Goal: Check status: Check status

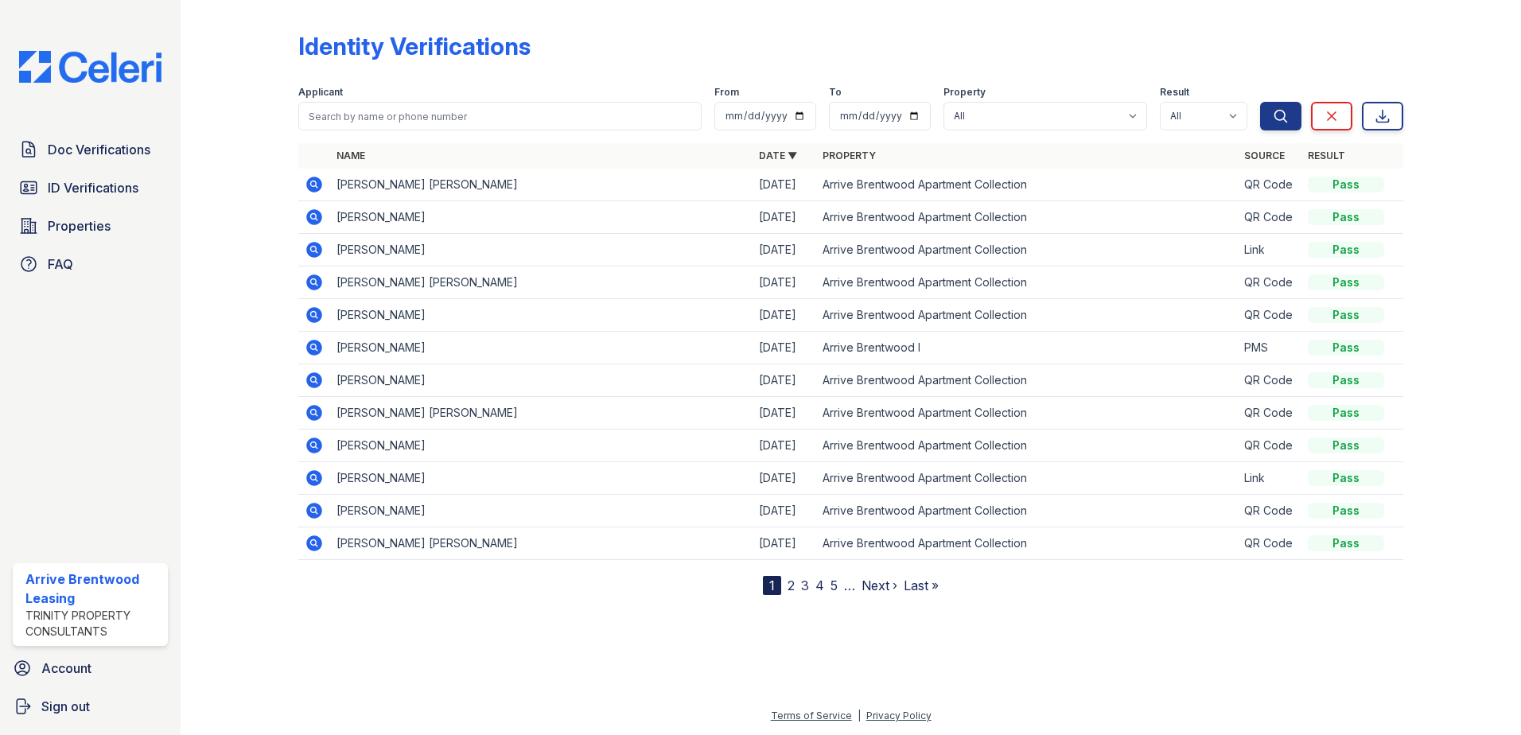
click at [309, 181] on icon at bounding box center [314, 185] width 16 height 16
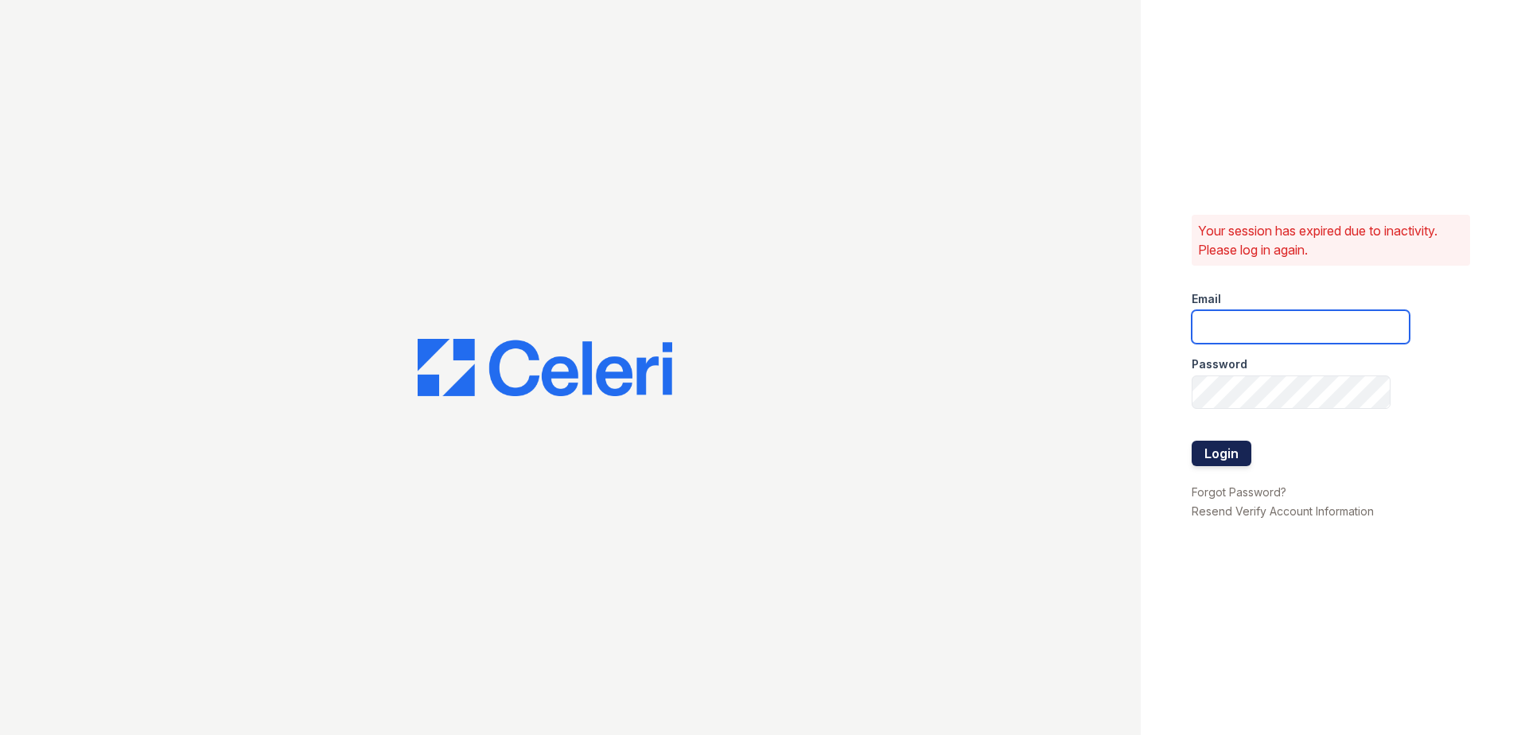
type input "arrivebrentwood@trinity-pm.com"
click at [1223, 450] on button "Login" at bounding box center [1222, 453] width 60 height 25
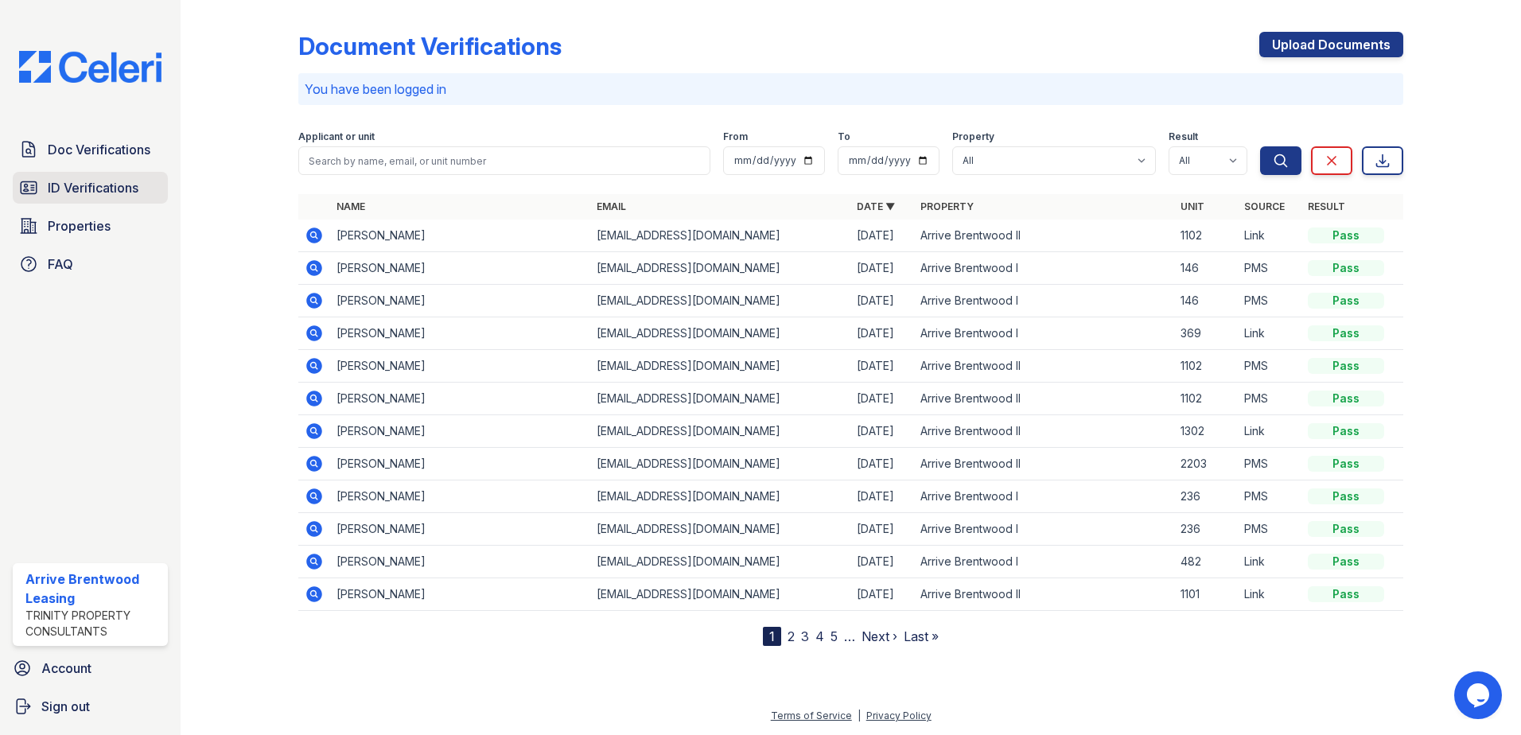
click at [75, 177] on link "ID Verifications" at bounding box center [90, 188] width 155 height 32
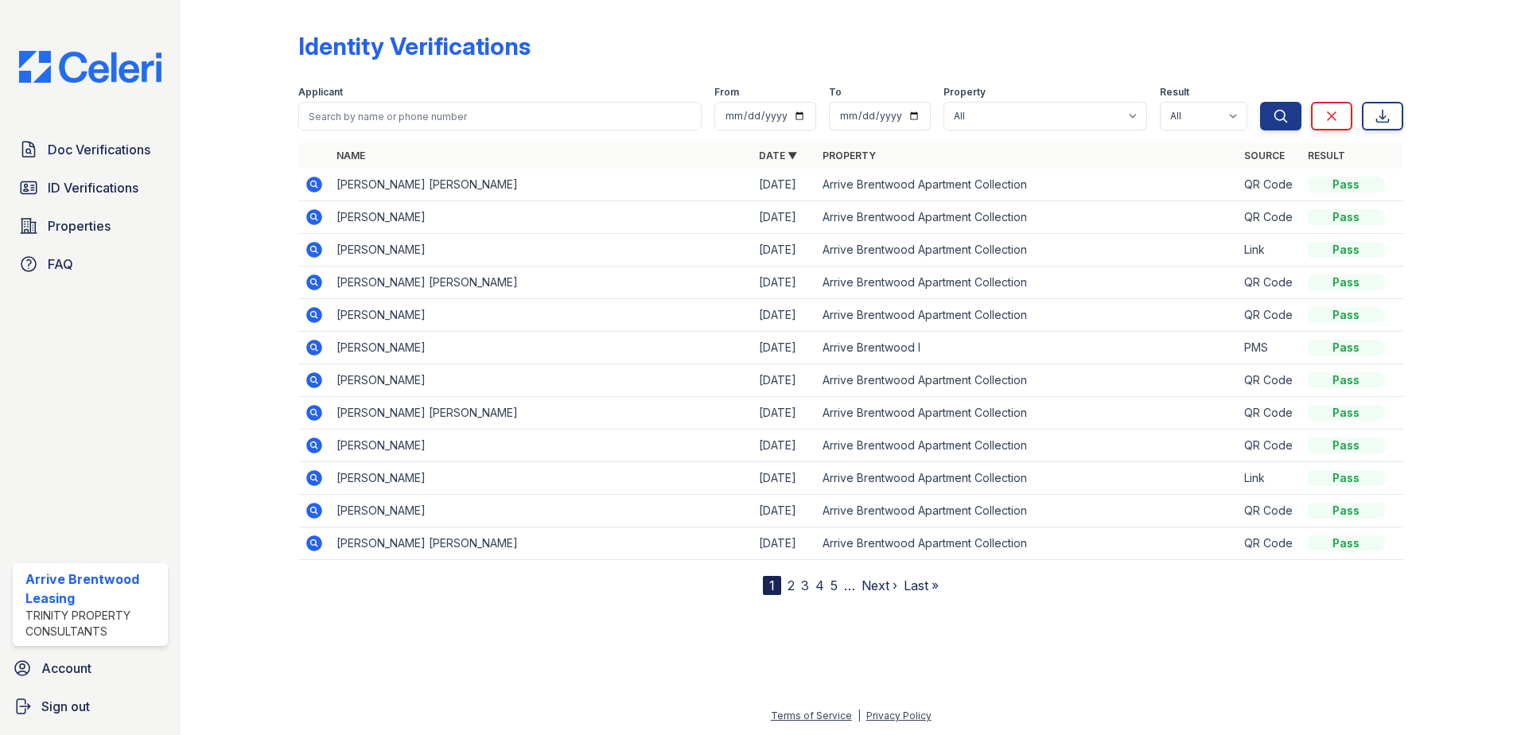
click at [314, 183] on icon at bounding box center [313, 183] width 4 height 4
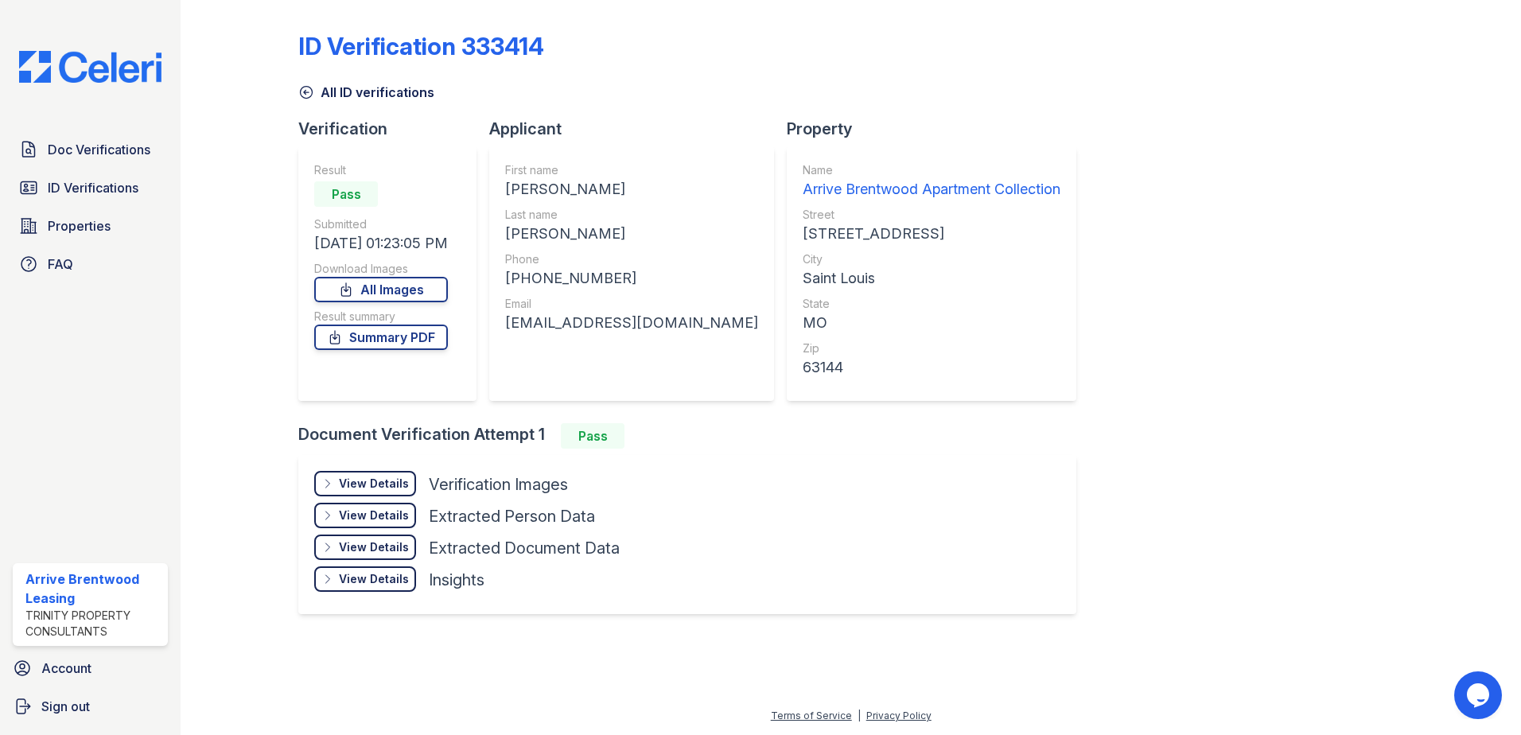
click at [391, 484] on div "View Details" at bounding box center [374, 484] width 70 height 16
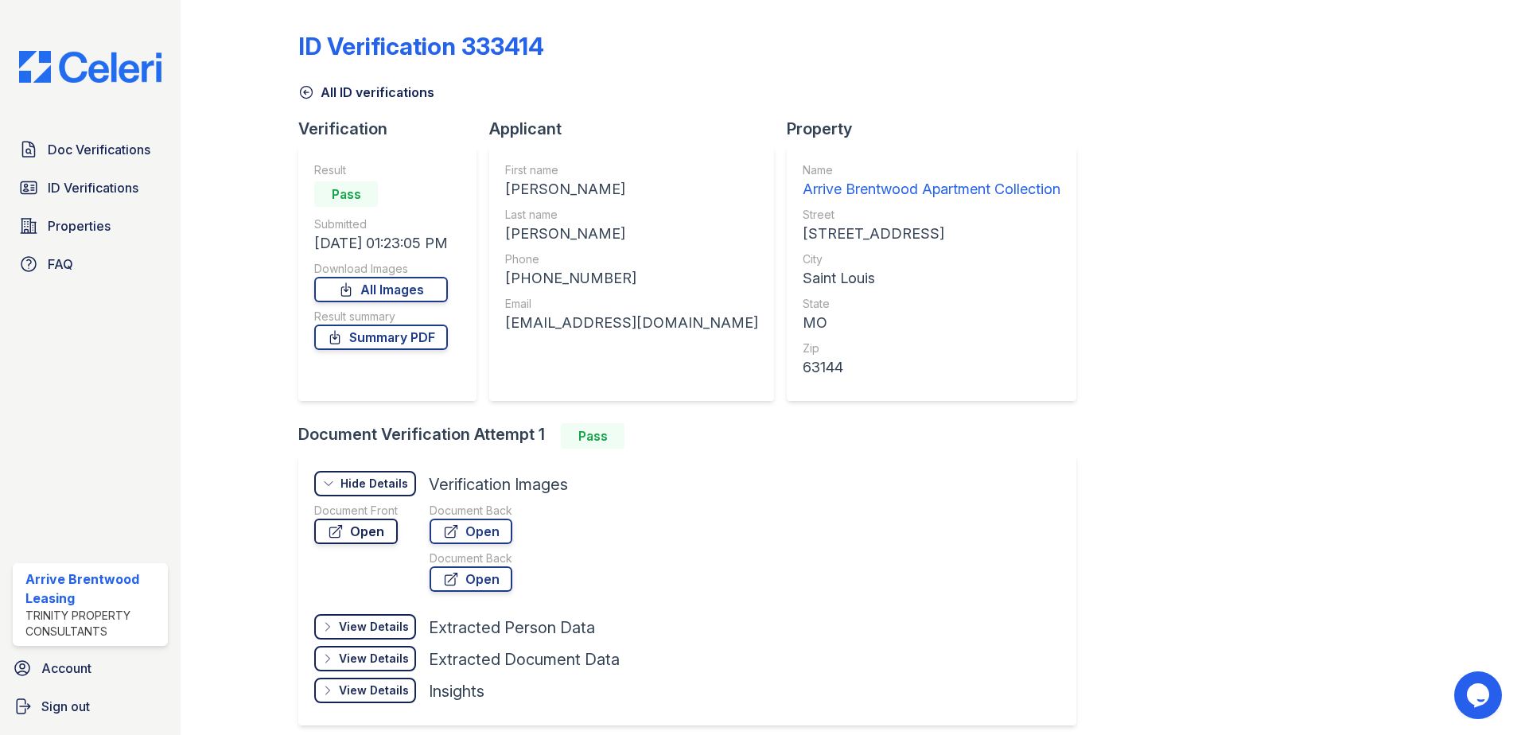
click at [366, 535] on link "Open" at bounding box center [356, 531] width 84 height 25
